Goal: Task Accomplishment & Management: Manage account settings

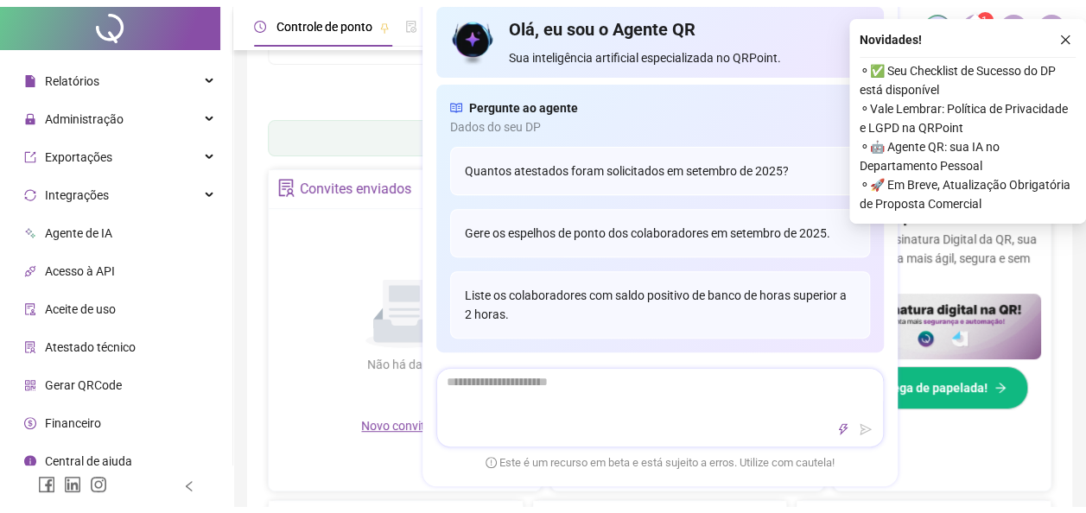
scroll to position [259, 0]
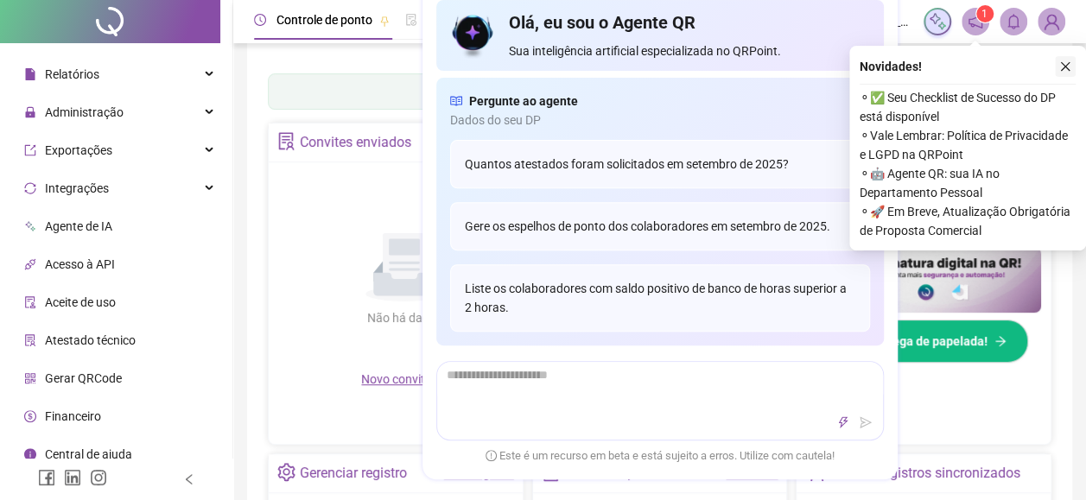
click at [1063, 64] on icon "close" at bounding box center [1066, 67] width 10 height 10
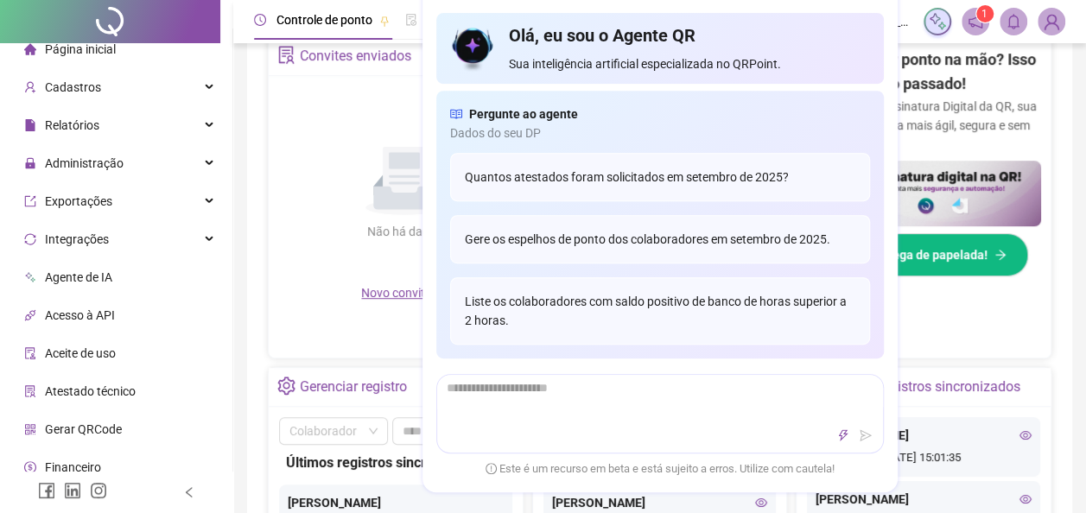
scroll to position [0, 0]
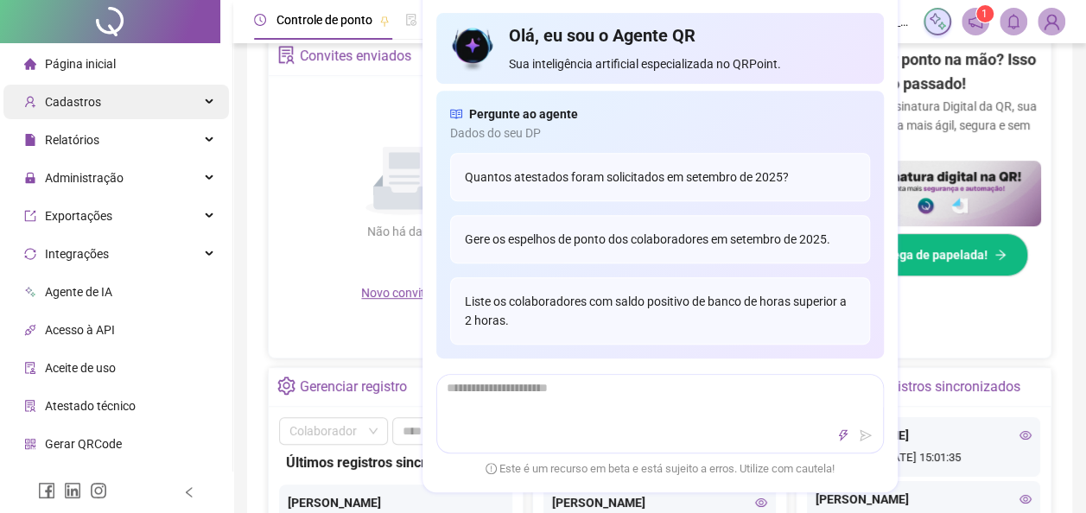
click at [137, 94] on div "Cadastros" at bounding box center [116, 102] width 226 height 35
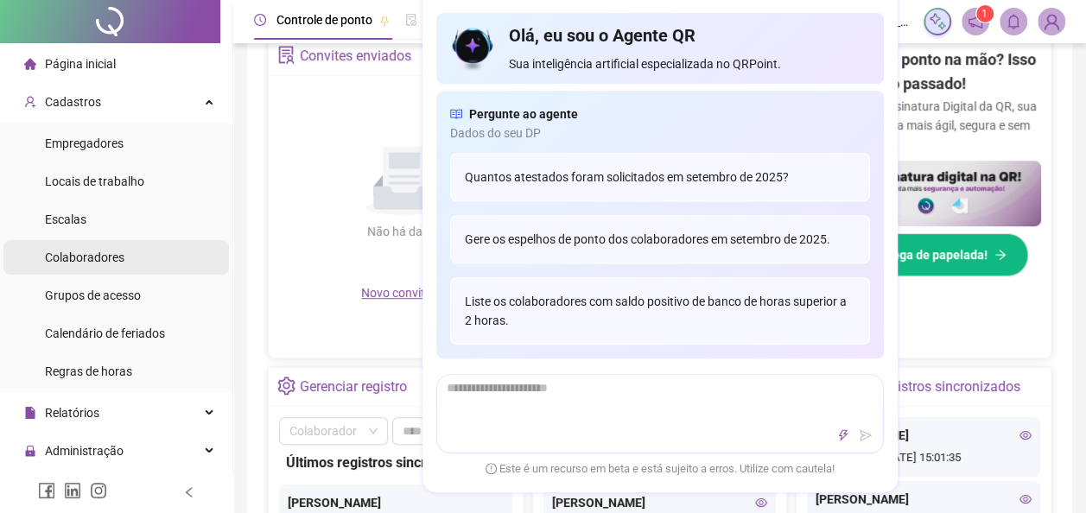
click at [73, 242] on div "Colaboradores" at bounding box center [85, 257] width 80 height 35
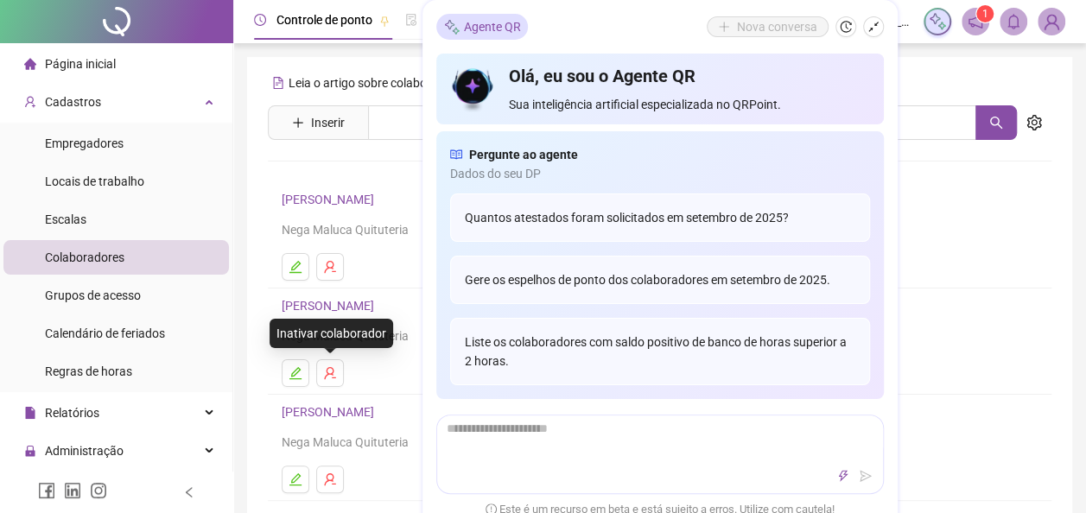
click at [332, 310] on link "[PERSON_NAME]" at bounding box center [331, 306] width 98 height 14
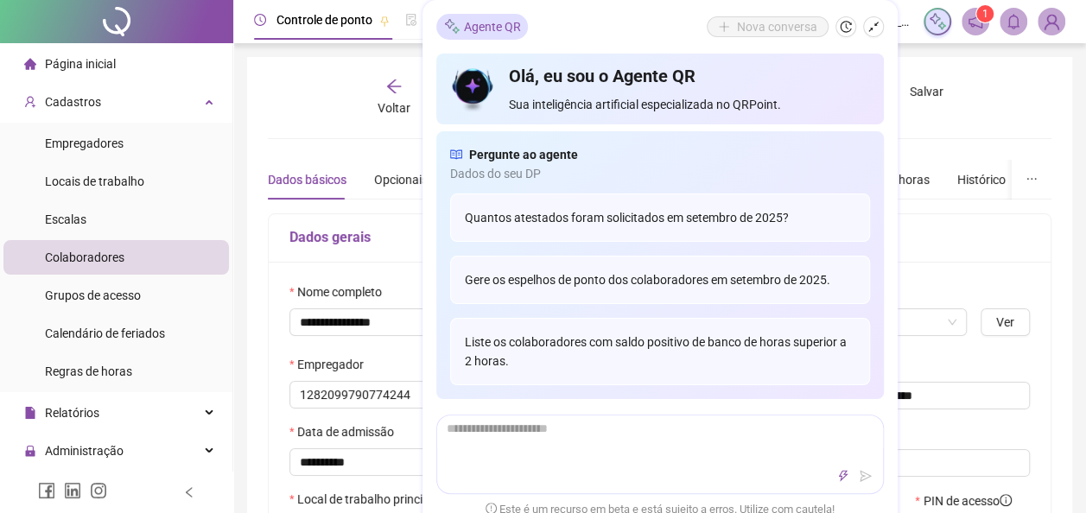
click at [870, 25] on icon "shrink" at bounding box center [874, 27] width 12 height 12
type input "**********"
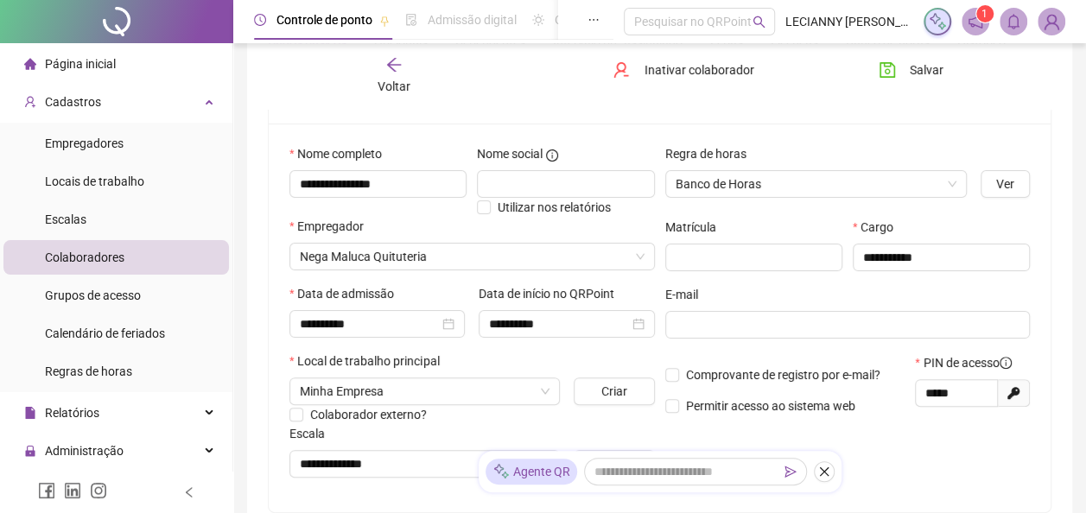
scroll to position [173, 0]
